Goal: Task Accomplishment & Management: Complete application form

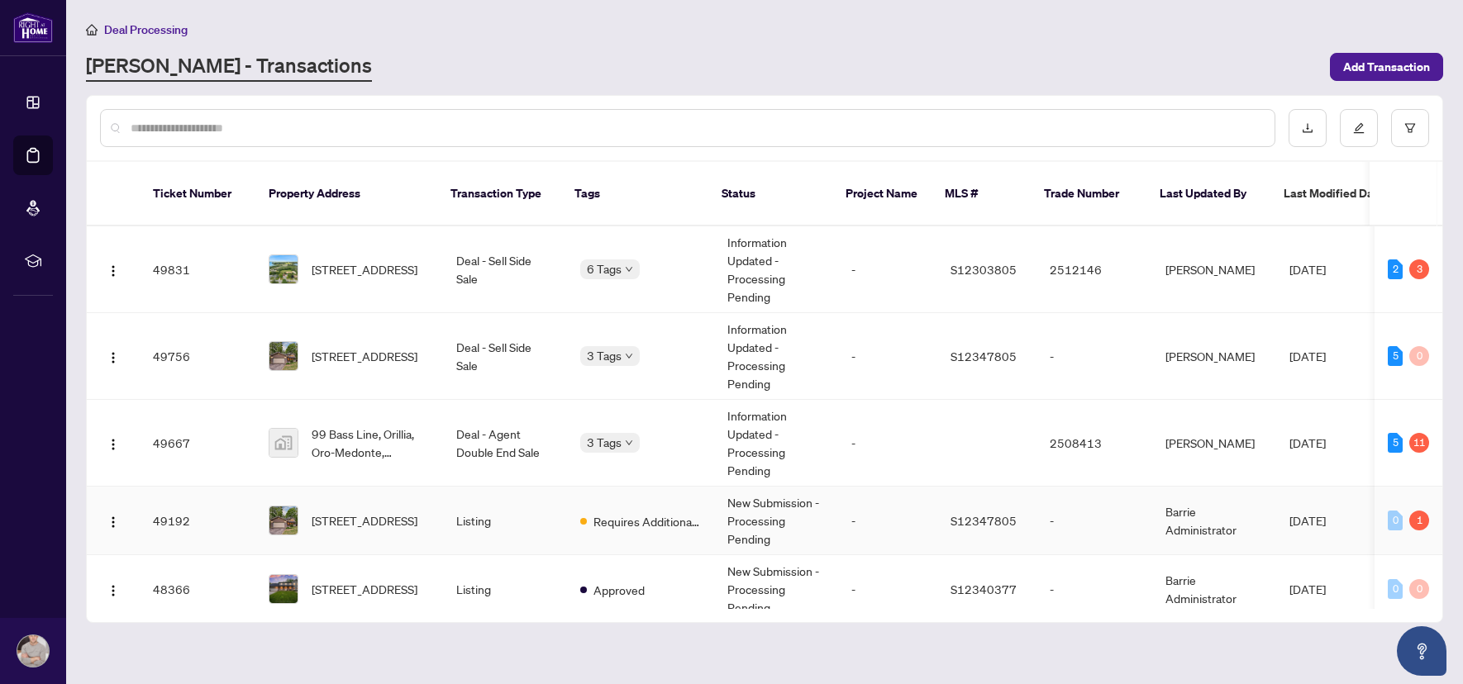
click at [378, 512] on span "[STREET_ADDRESS]" at bounding box center [365, 521] width 106 height 18
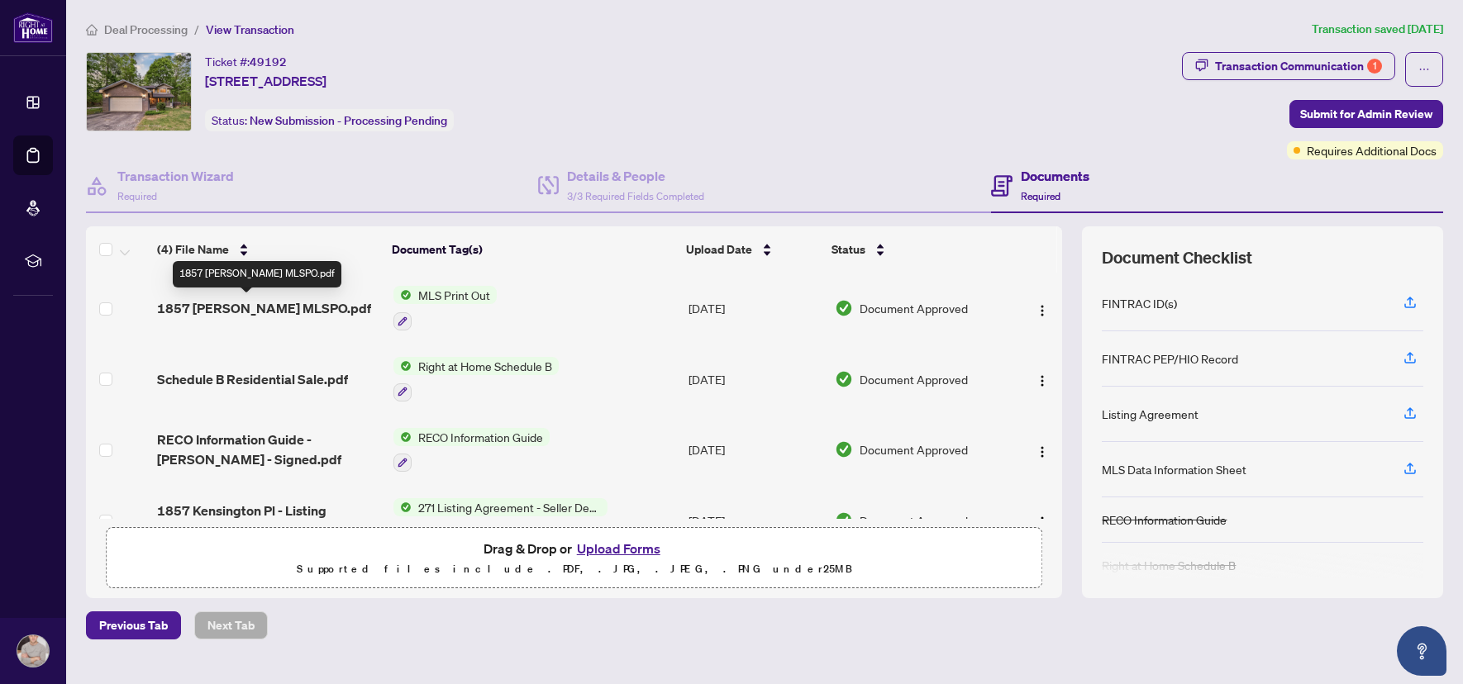
click at [307, 310] on span "1857 [PERSON_NAME] MLSPO.pdf" at bounding box center [264, 308] width 214 height 20
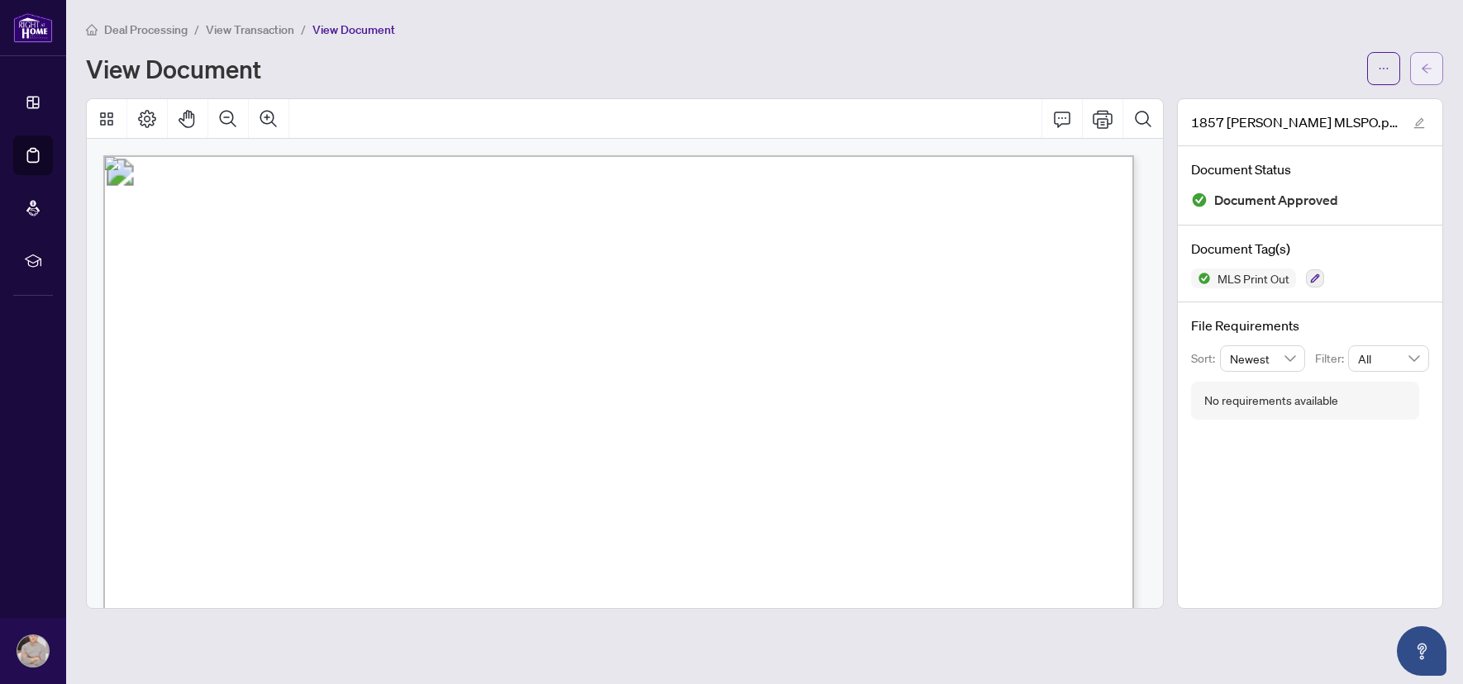
click at [1423, 73] on icon "arrow-left" at bounding box center [1426, 69] width 12 height 12
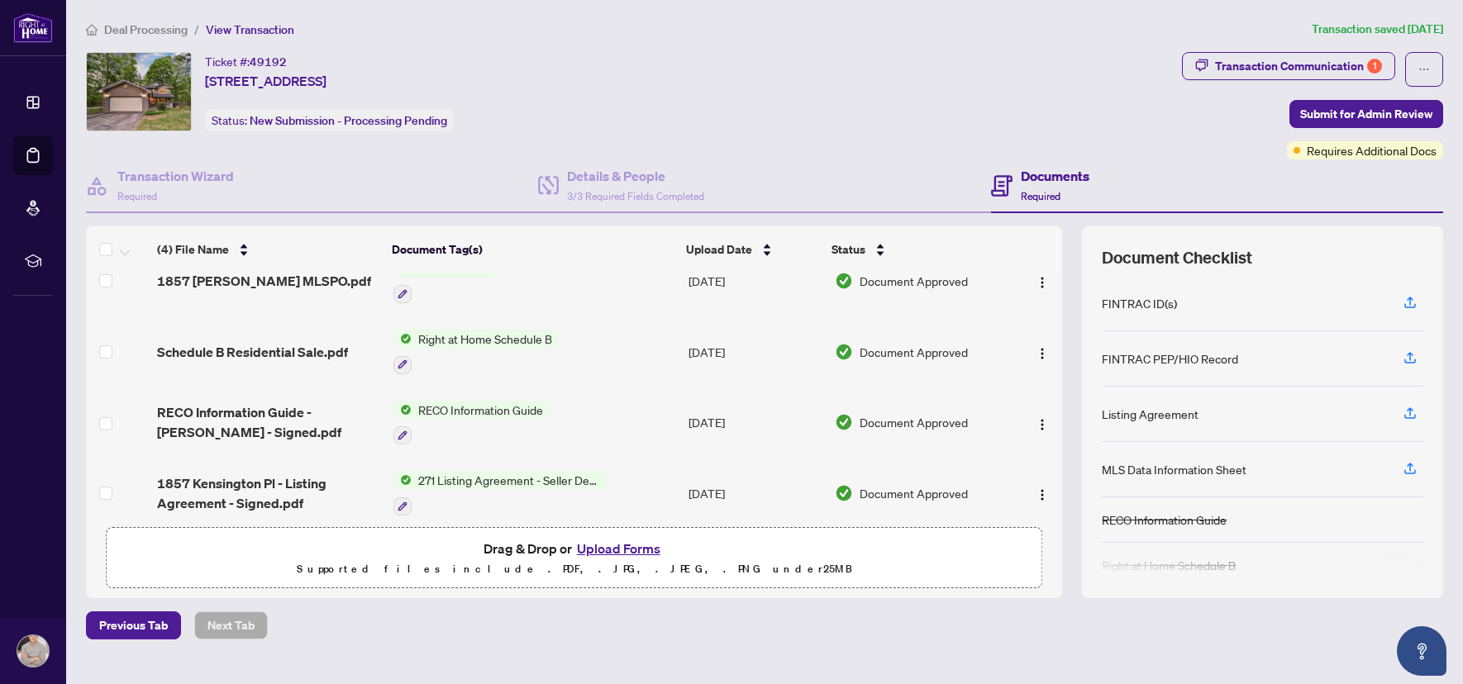
scroll to position [41, 0]
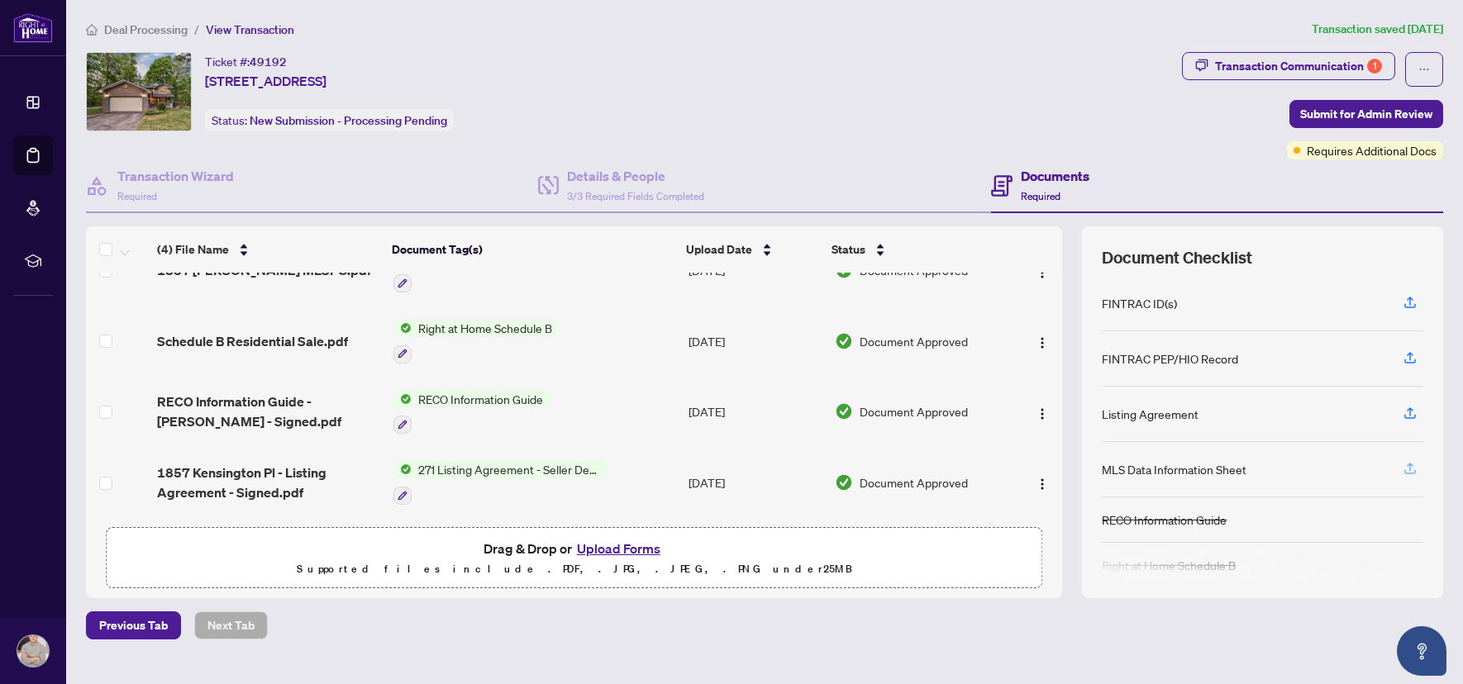
click at [1402, 471] on icon "button" at bounding box center [1409, 468] width 15 height 15
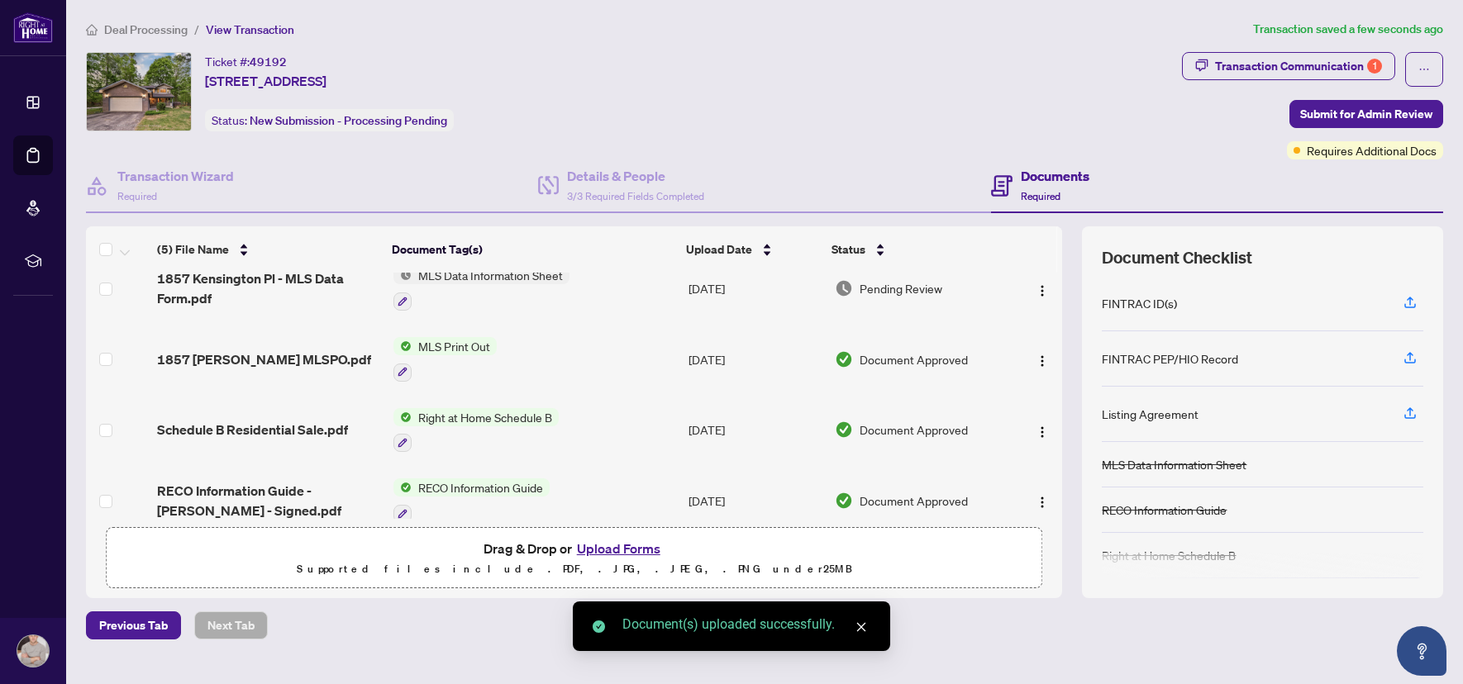
scroll to position [0, 0]
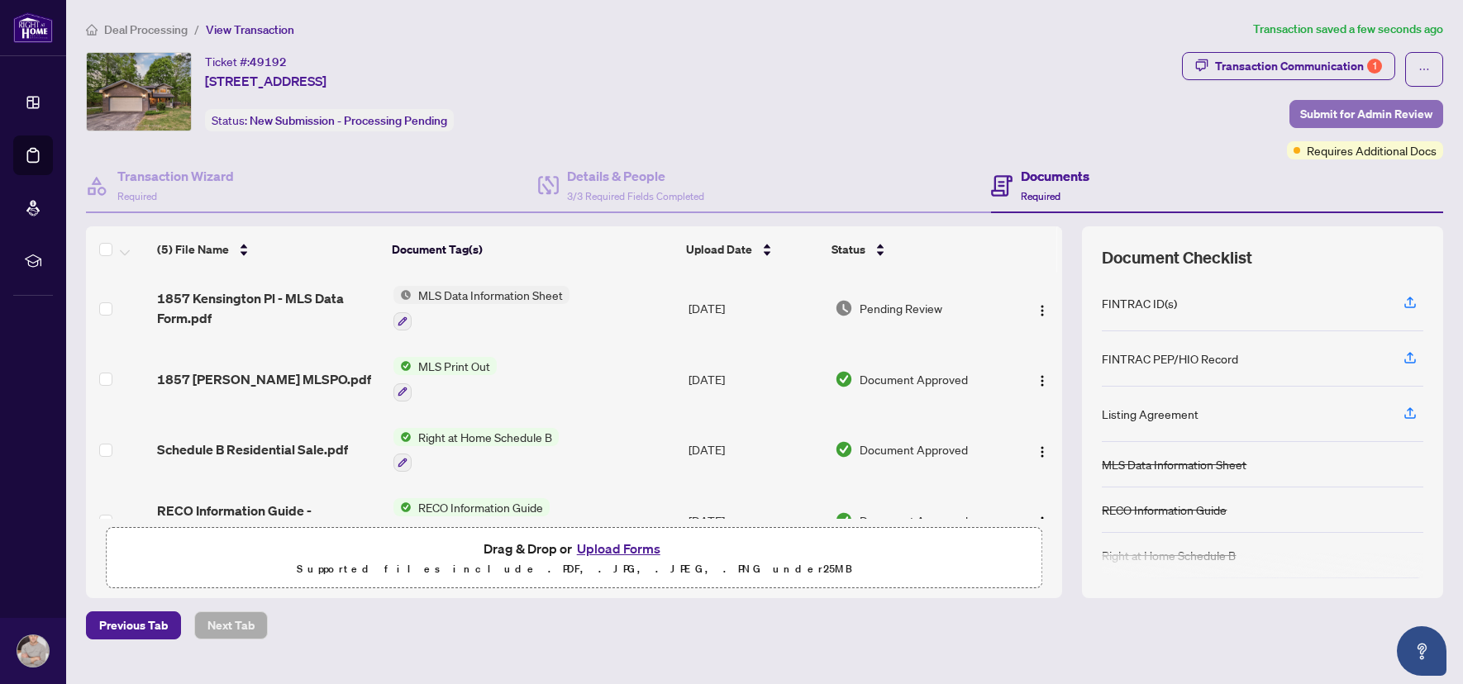
click at [1376, 113] on span "Submit for Admin Review" at bounding box center [1366, 114] width 132 height 26
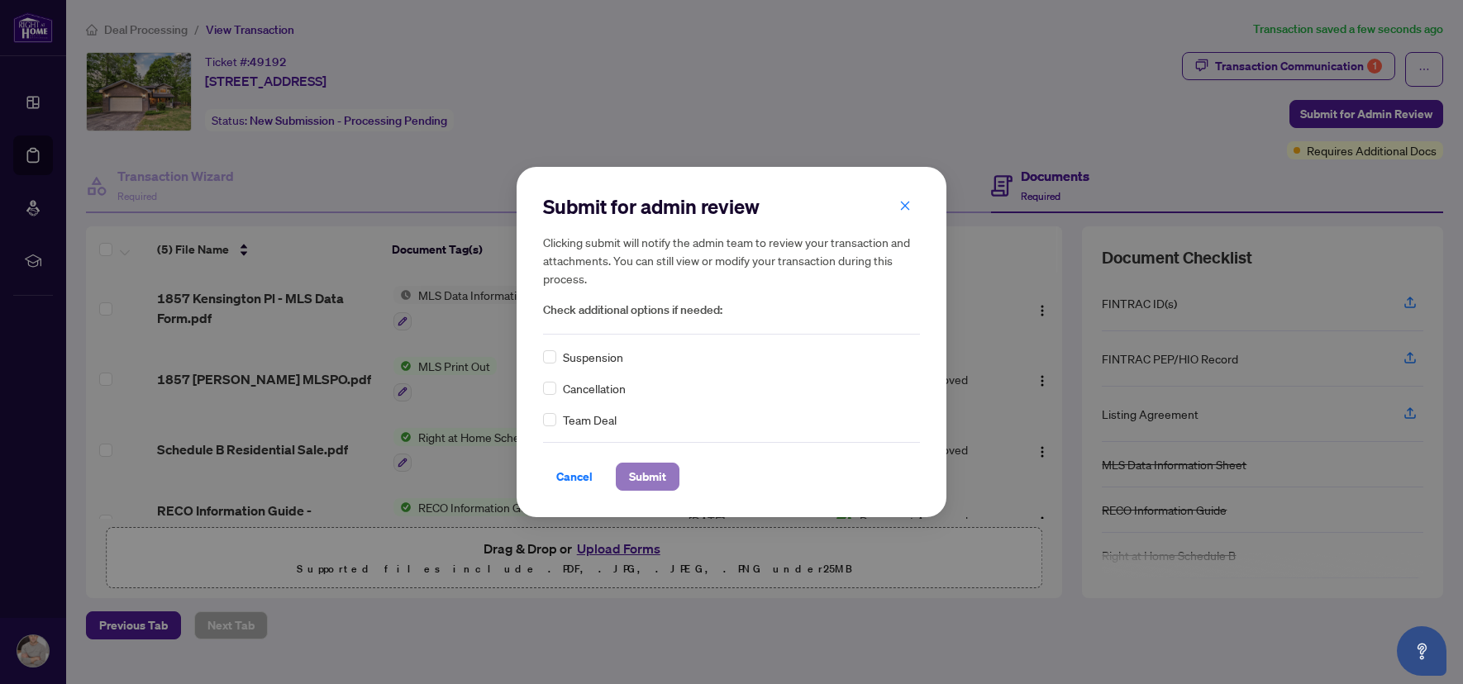
click at [659, 477] on span "Submit" at bounding box center [647, 477] width 37 height 26
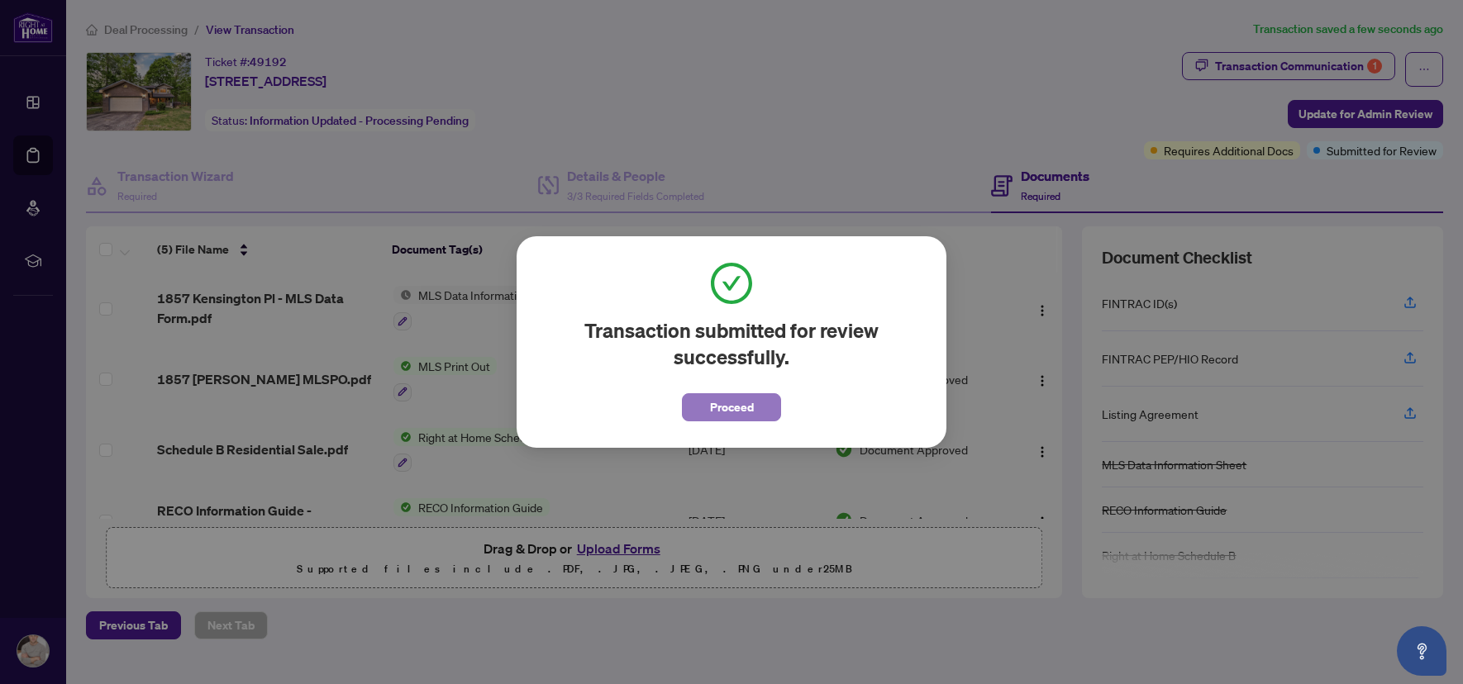
click at [740, 411] on span "Proceed" at bounding box center [732, 407] width 44 height 26
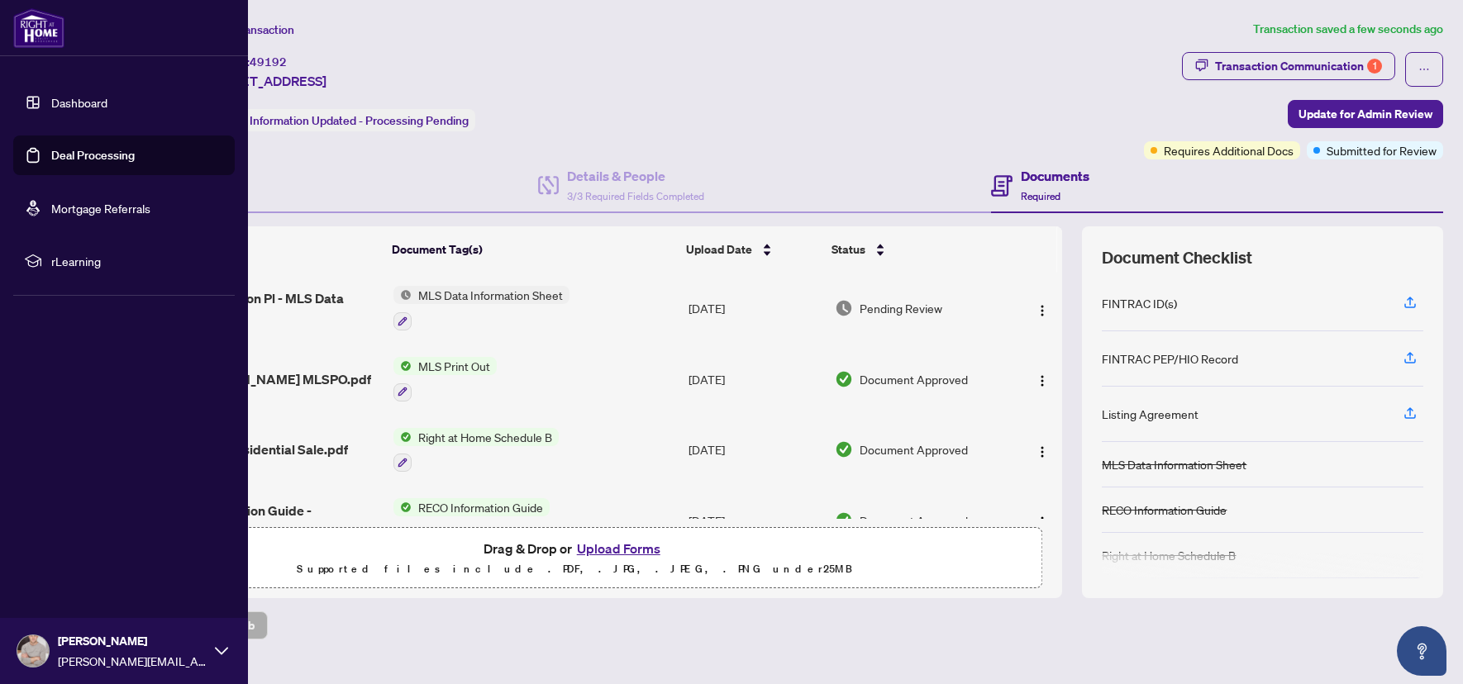
click at [40, 37] on img at bounding box center [38, 28] width 51 height 40
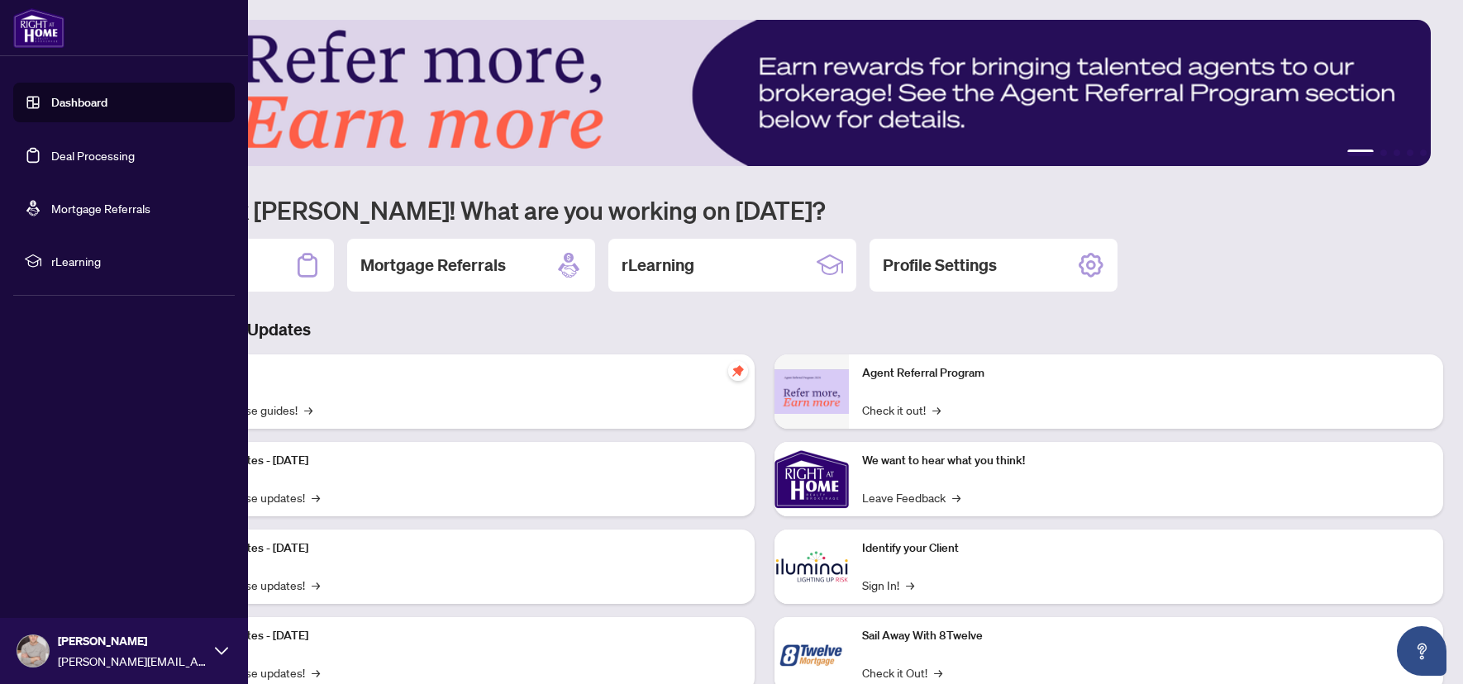
click at [96, 107] on link "Dashboard" at bounding box center [79, 102] width 56 height 15
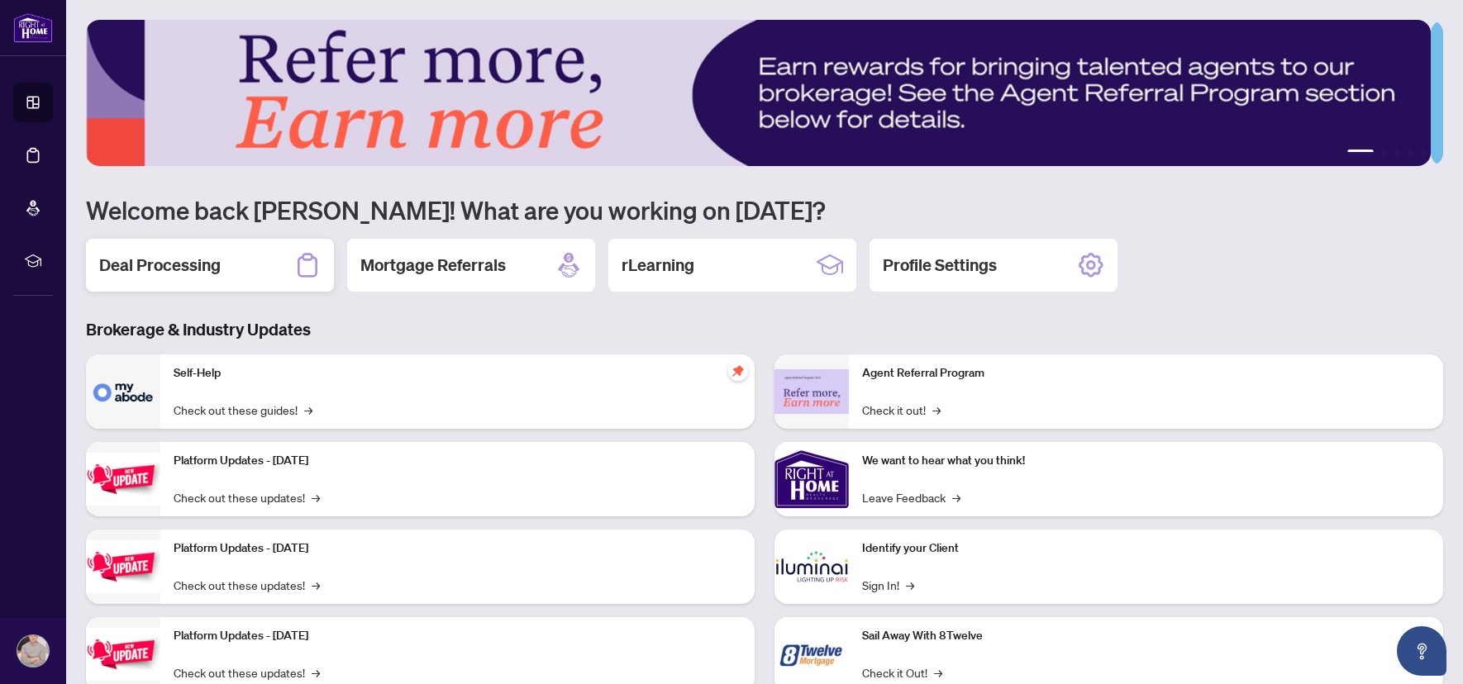
click at [202, 254] on h2 "Deal Processing" at bounding box center [159, 265] width 121 height 23
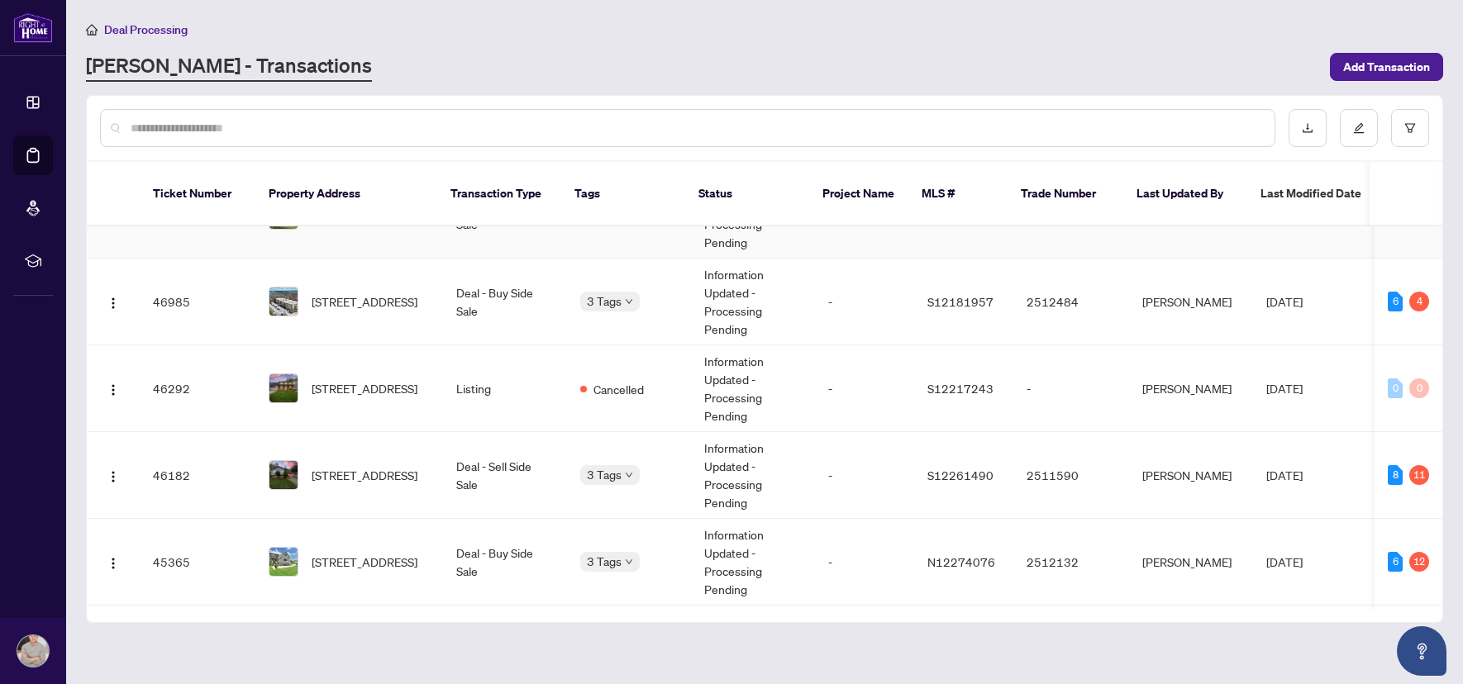
scroll to position [473, 0]
